Goal: Communication & Community: Ask a question

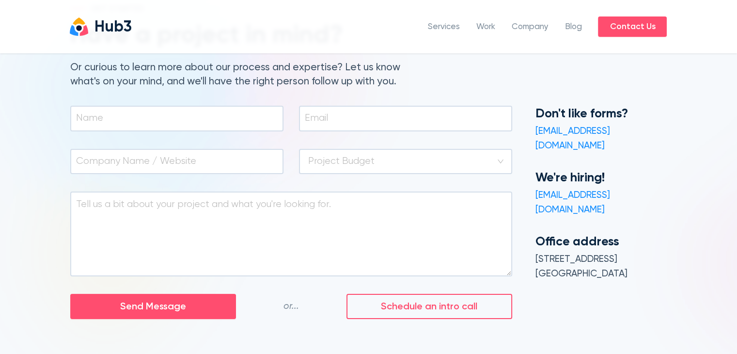
scroll to position [145, 0]
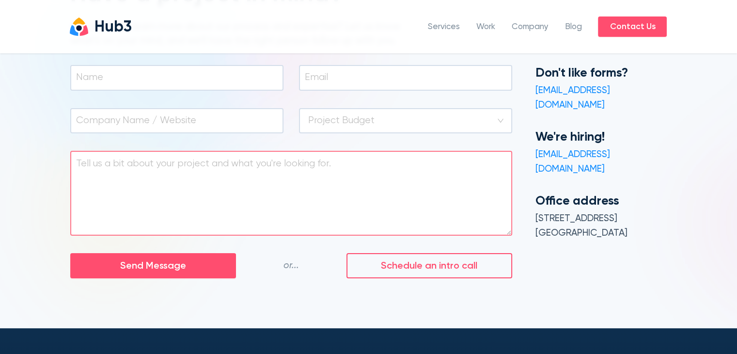
type input "[PERSON_NAME]"
type input "[EMAIL_ADDRESS][DOMAIN_NAME]"
type input "Becreative Business"
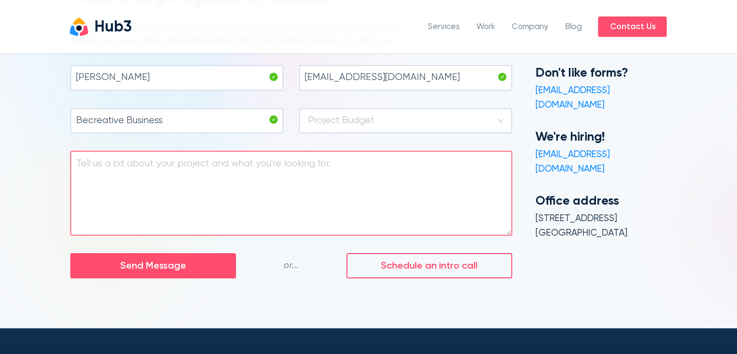
click at [331, 172] on textarea at bounding box center [291, 193] width 442 height 85
paste textarea ""Hi, I visited your website online and discovered that it was not showing up in…"
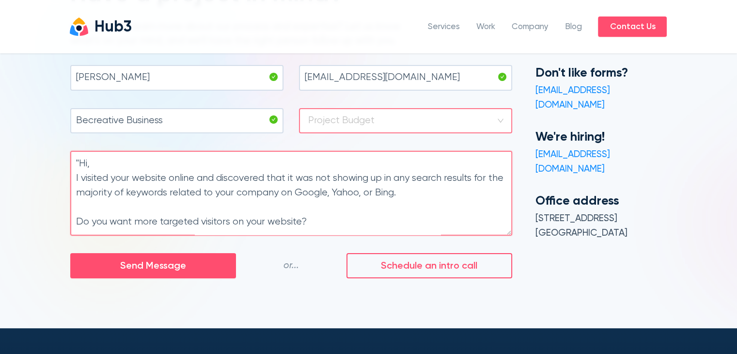
scroll to position [109, 0]
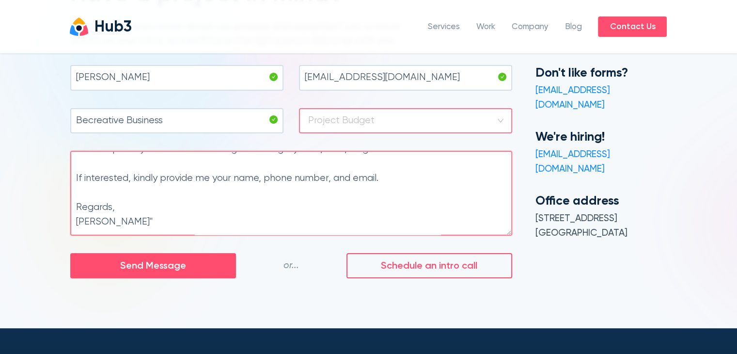
type textarea ""Hi, I visited your website online and discovered that it was not showing up in…"
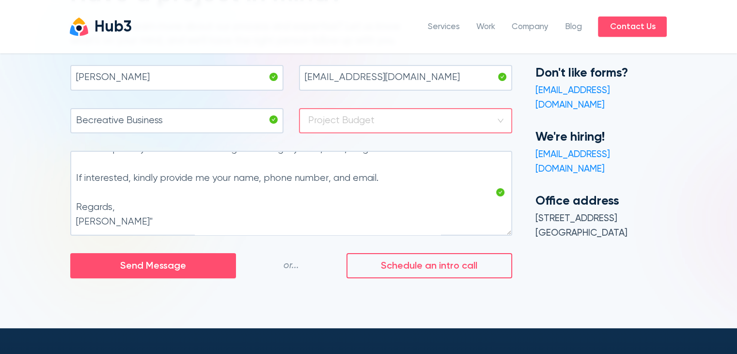
click at [356, 114] on input "search" at bounding box center [405, 121] width 195 height 24
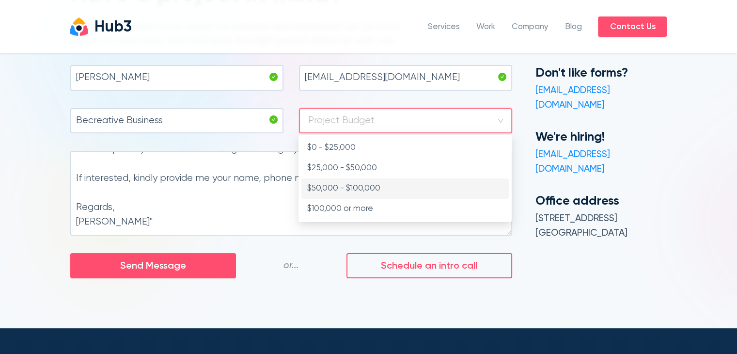
click at [340, 185] on div "$50,000 - $100,000" at bounding box center [405, 188] width 196 height 13
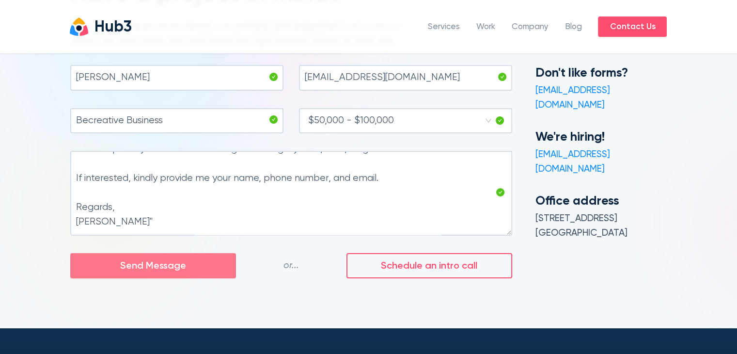
click at [200, 268] on button "Send Message" at bounding box center [153, 266] width 166 height 26
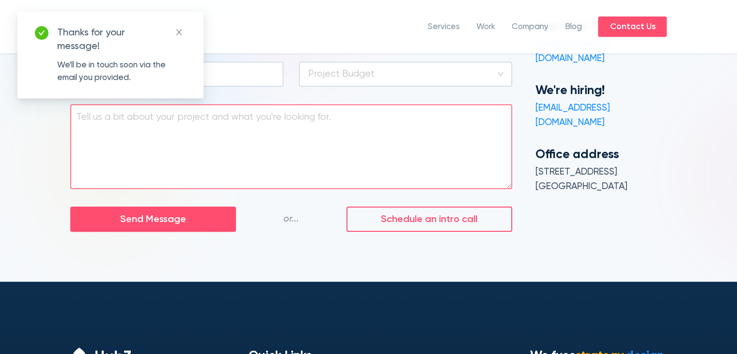
scroll to position [194, 0]
